Goal: Communication & Community: Answer question/provide support

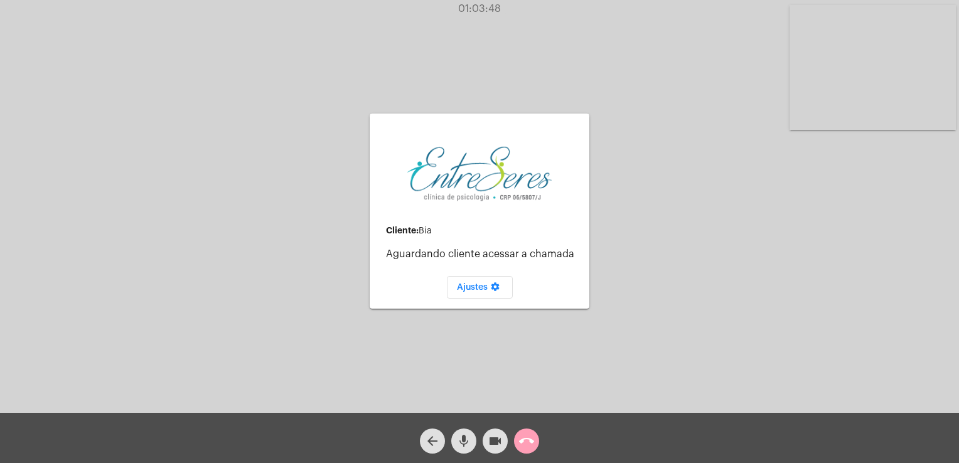
click at [528, 444] on mat-icon "call_end" at bounding box center [526, 441] width 15 height 15
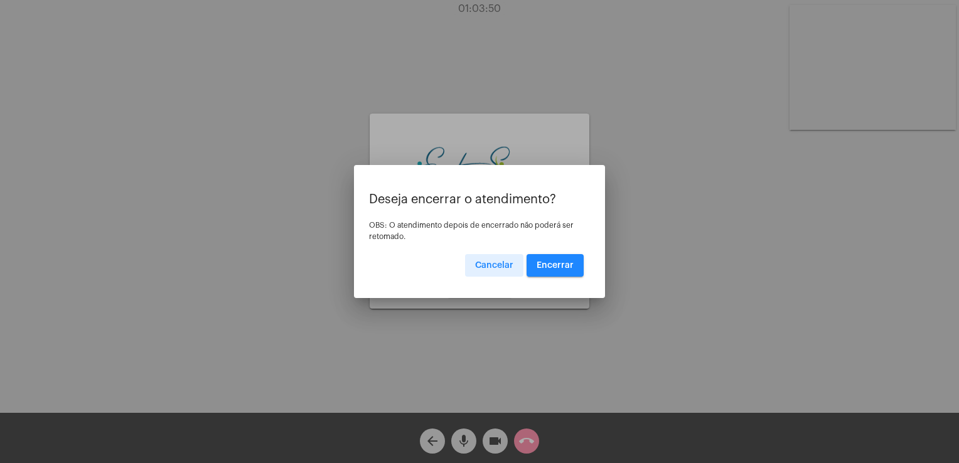
click at [540, 264] on span "Encerrar" at bounding box center [554, 265] width 37 height 9
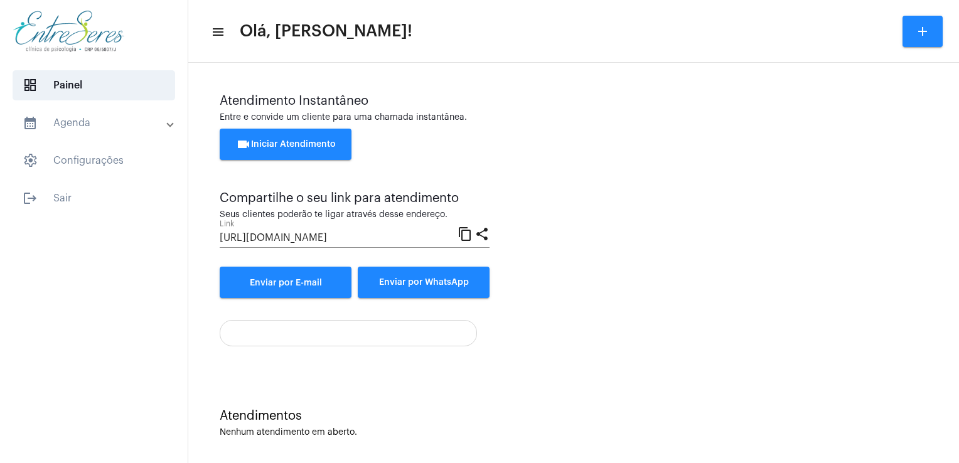
drag, startPoint x: 472, startPoint y: 1, endPoint x: 471, endPoint y: -6, distance: 6.9
click at [471, 0] on html "dashboard Painel calendar_month_outlined Agenda calendar_month_outlined Calendá…" at bounding box center [479, 231] width 959 height 463
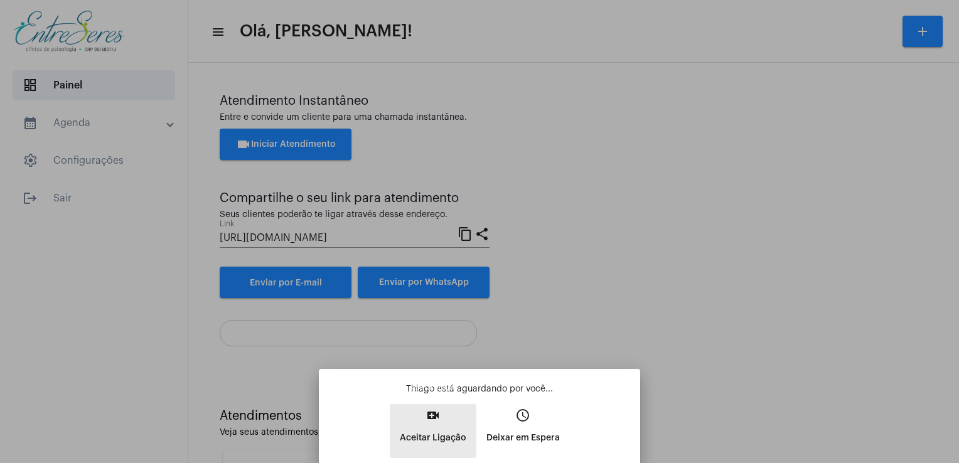
click at [442, 430] on p "Aceitar Ligação" at bounding box center [433, 438] width 67 height 23
